Goal: Task Accomplishment & Management: Manage account settings

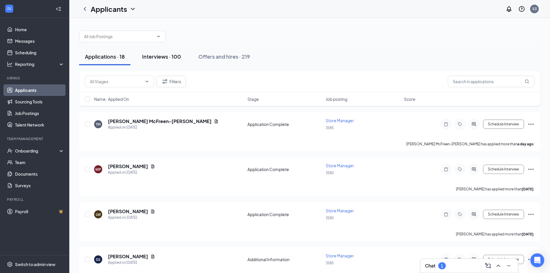
click at [171, 58] on div "Interviews · 100" at bounding box center [161, 56] width 39 height 7
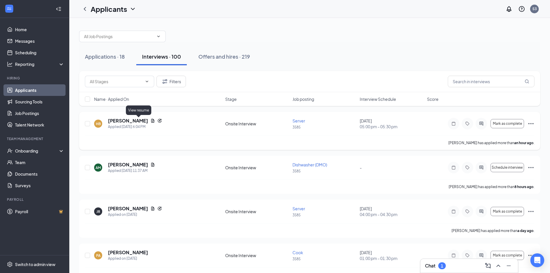
click at [150, 120] on icon "Document" at bounding box center [152, 120] width 5 height 5
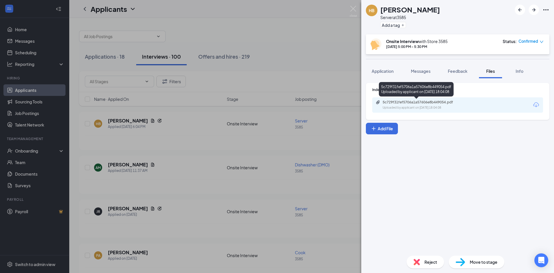
click at [380, 103] on icon "Paperclip" at bounding box center [378, 102] width 5 height 5
click at [352, 5] on div "HB [PERSON_NAME] Server at 3585 Add a tag Onsite Interview with Store [DATE] 5:…" at bounding box center [277, 136] width 554 height 273
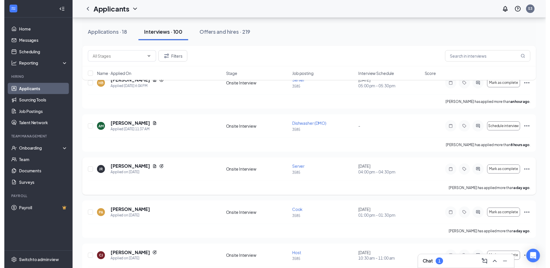
scroll to position [58, 0]
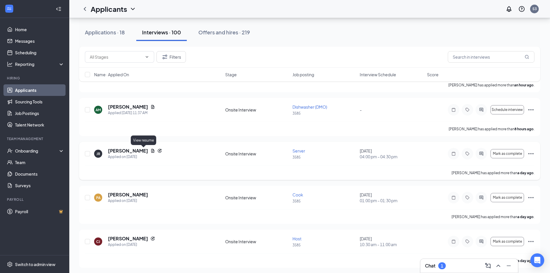
click at [150, 150] on icon "Document" at bounding box center [152, 150] width 5 height 5
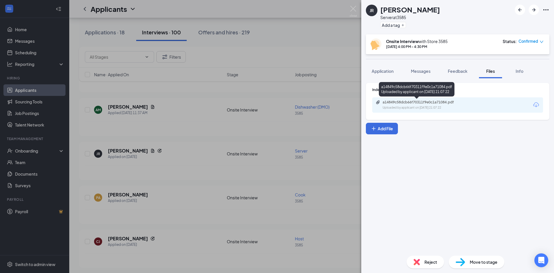
click at [377, 102] on icon "Paperclip" at bounding box center [377, 102] width 3 height 4
click at [351, 10] on img at bounding box center [353, 11] width 7 height 11
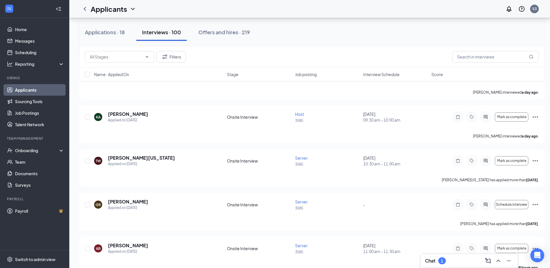
scroll to position [231, 0]
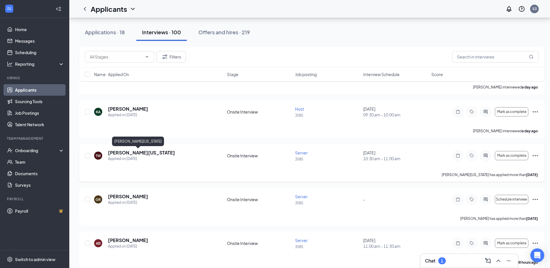
click at [121, 152] on h5 "[PERSON_NAME][US_STATE]" at bounding box center [141, 153] width 67 height 6
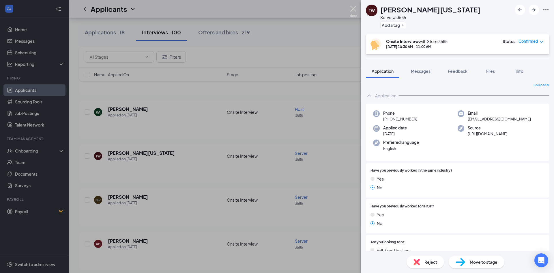
click at [354, 7] on img at bounding box center [353, 11] width 7 height 11
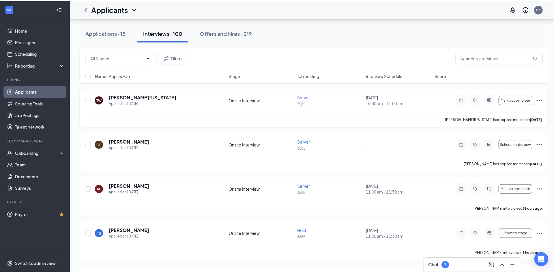
scroll to position [288, 0]
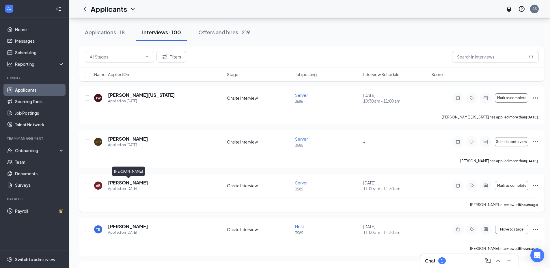
click at [126, 180] on h5 "[PERSON_NAME]" at bounding box center [128, 183] width 40 height 6
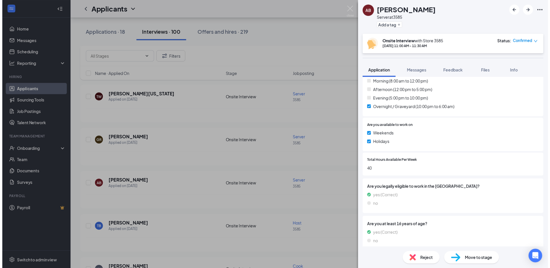
scroll to position [218, 0]
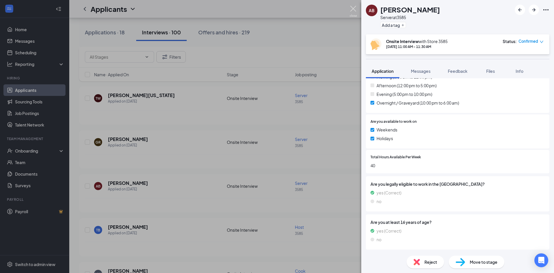
click at [353, 10] on img at bounding box center [353, 11] width 7 height 11
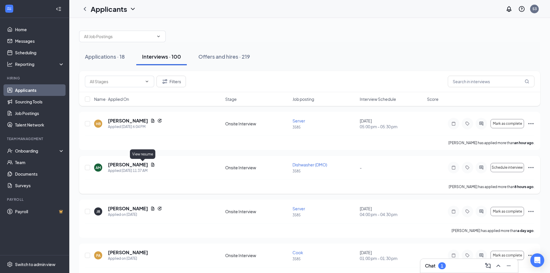
click at [150, 164] on icon "Document" at bounding box center [152, 164] width 5 height 5
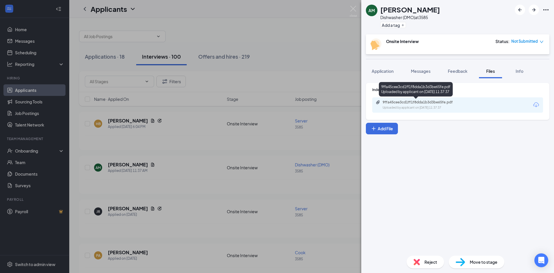
click at [382, 102] on div "9ffa45cee3cd1ff1f8dda1b3d3be65fe.pdf" at bounding box center [422, 102] width 93 height 5
click at [352, 8] on img at bounding box center [353, 11] width 7 height 11
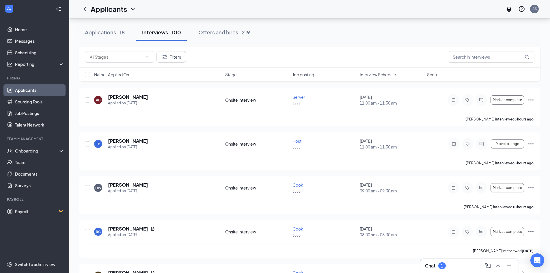
scroll to position [375, 0]
